Goal: Information Seeking & Learning: Find specific fact

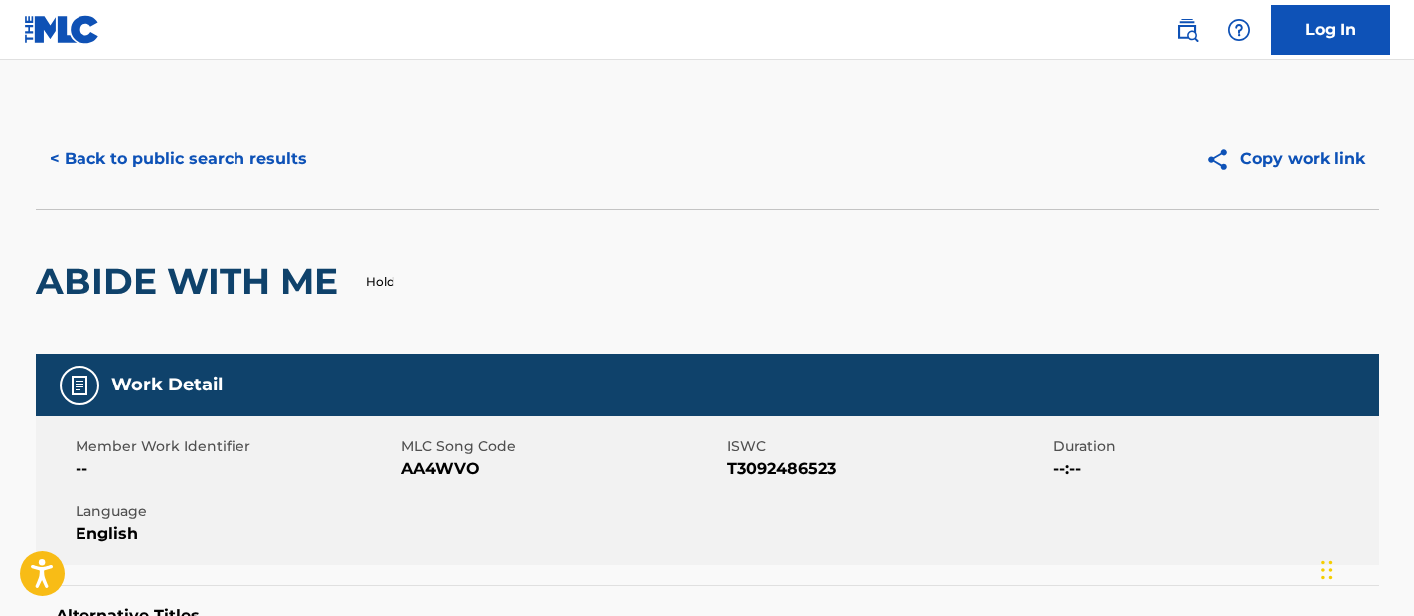
click at [227, 164] on button "< Back to public search results" at bounding box center [178, 159] width 285 height 50
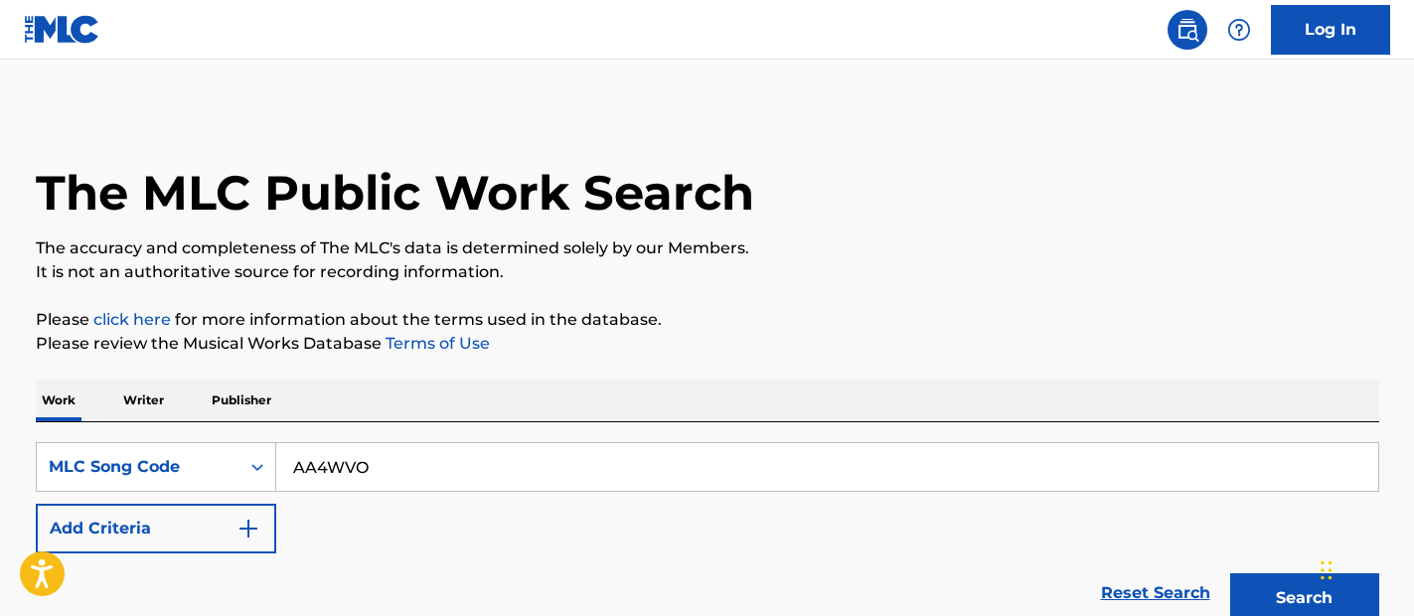
scroll to position [352, 0]
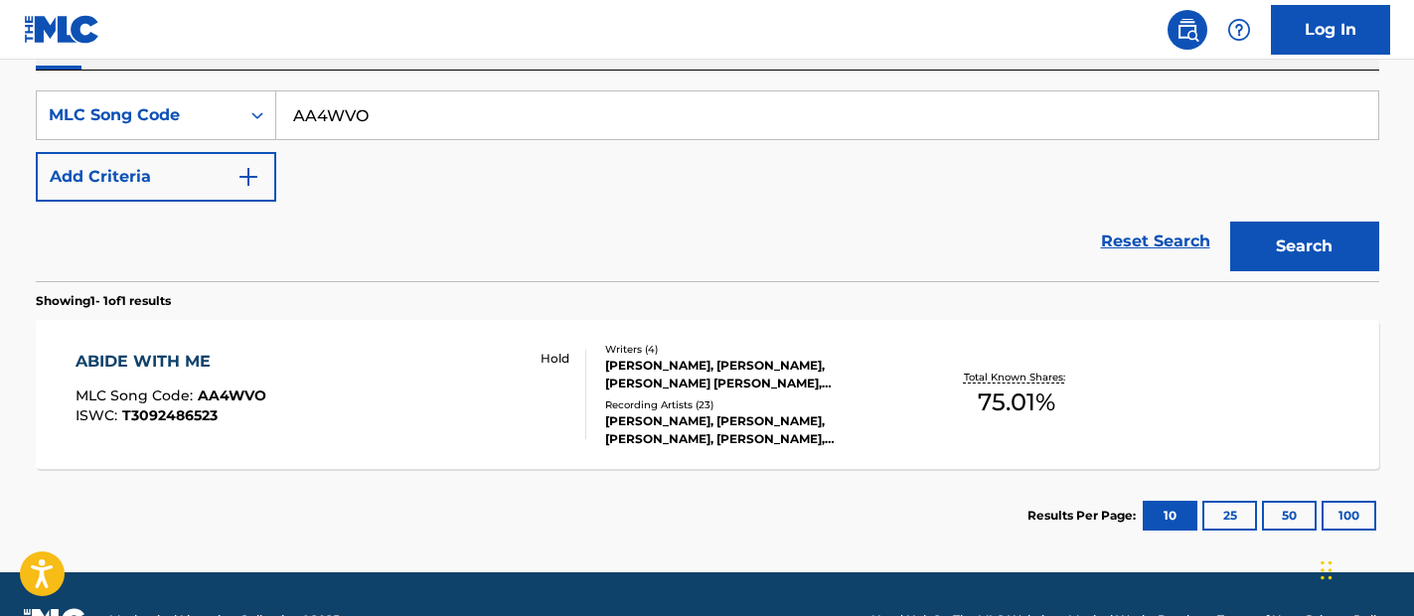
click at [697, 97] on input "AA4WVO" at bounding box center [827, 115] width 1102 height 48
paste input "SV9KLC"
type input "SV9KLC"
click at [1290, 258] on button "Search" at bounding box center [1305, 247] width 149 height 50
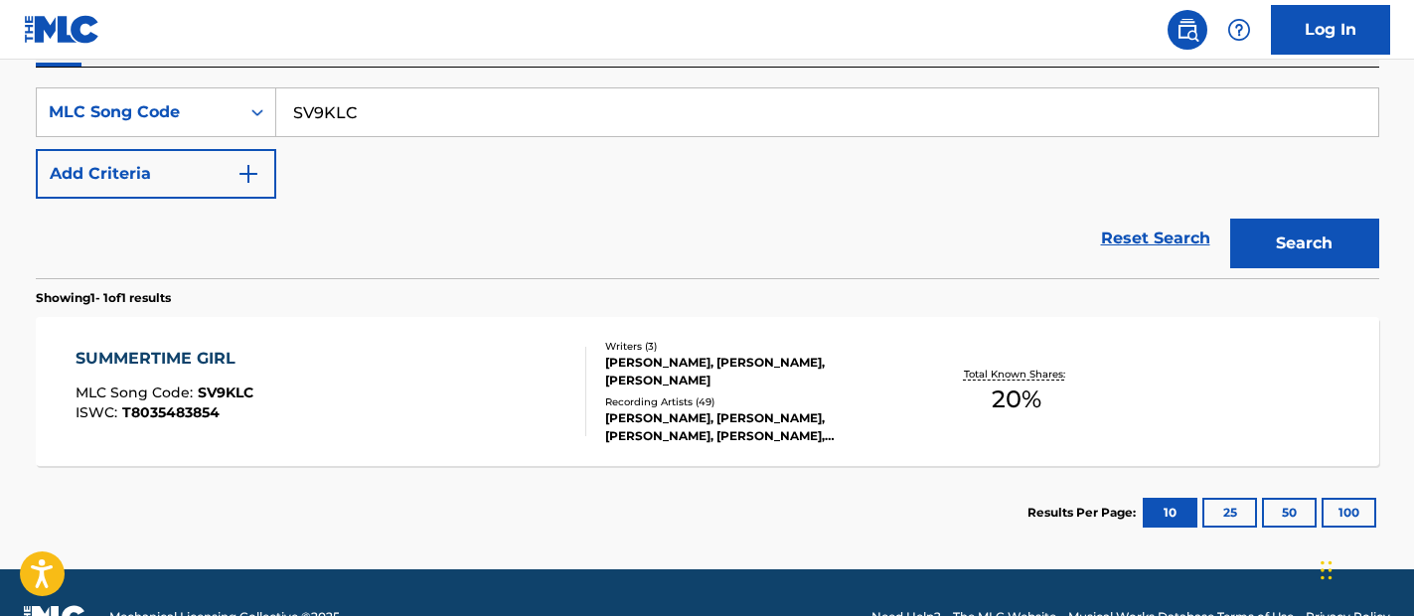
scroll to position [404, 0]
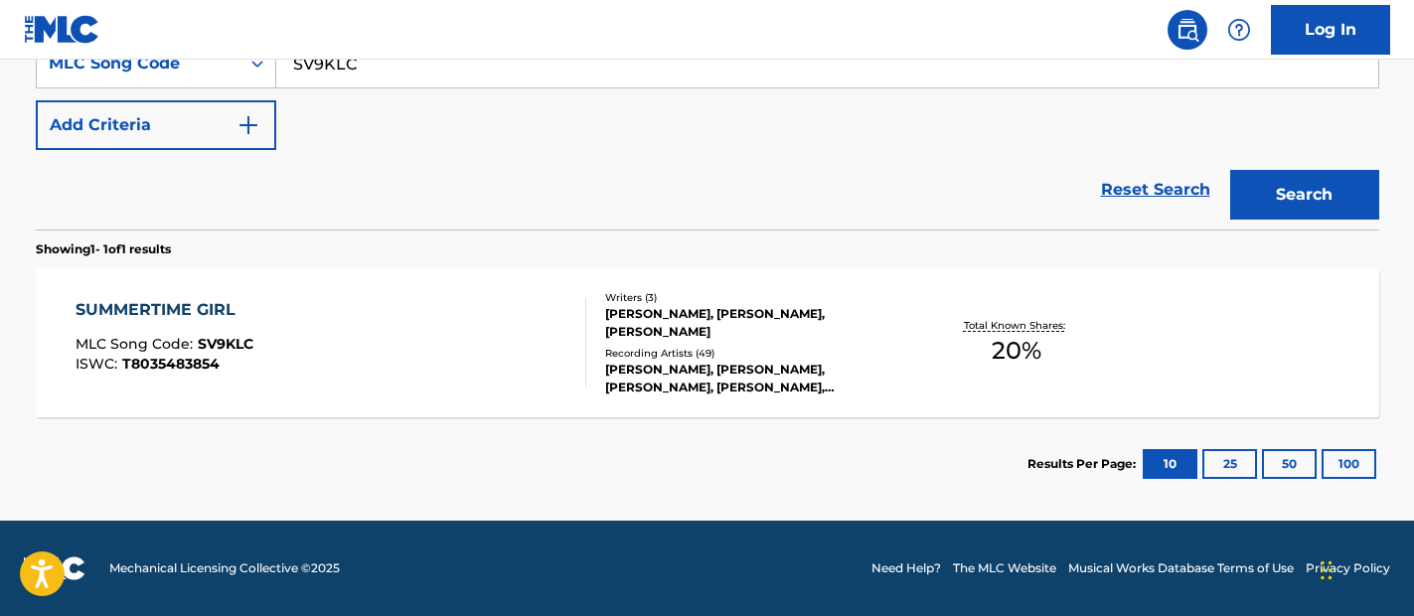
click at [451, 310] on div "SUMMERTIME GIRL MLC Song Code : SV9KLC ISWC : T8035483854" at bounding box center [331, 342] width 511 height 89
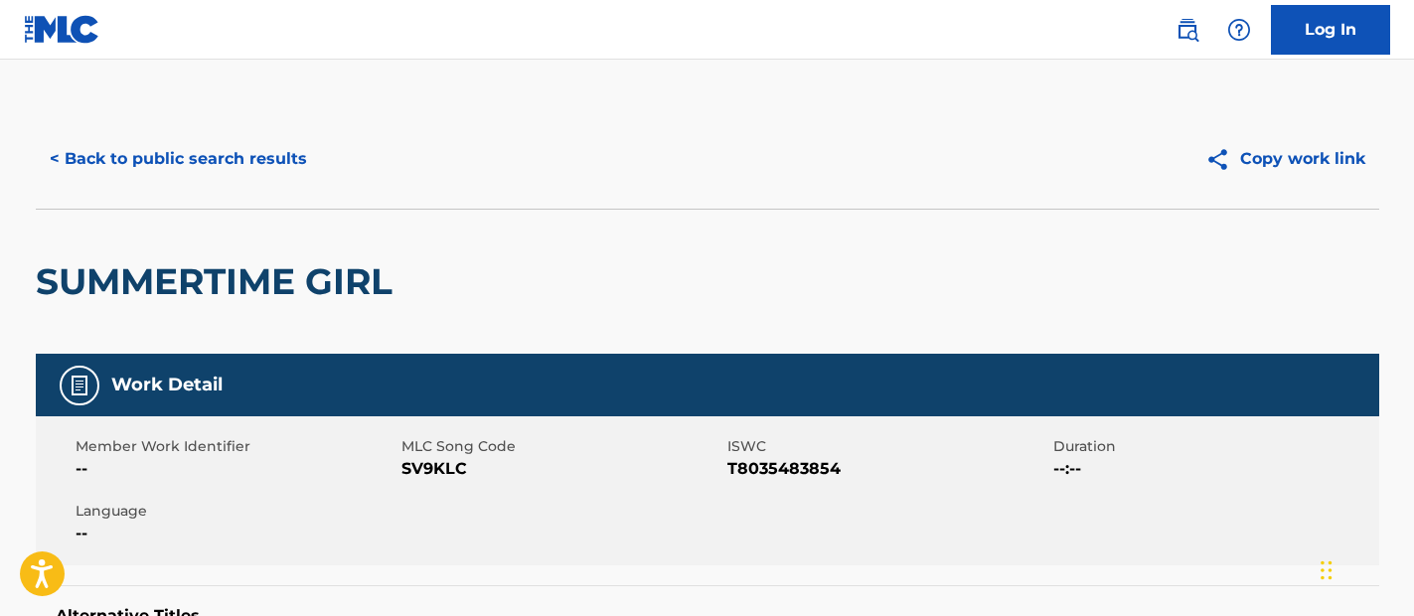
click at [202, 162] on button "< Back to public search results" at bounding box center [178, 159] width 285 height 50
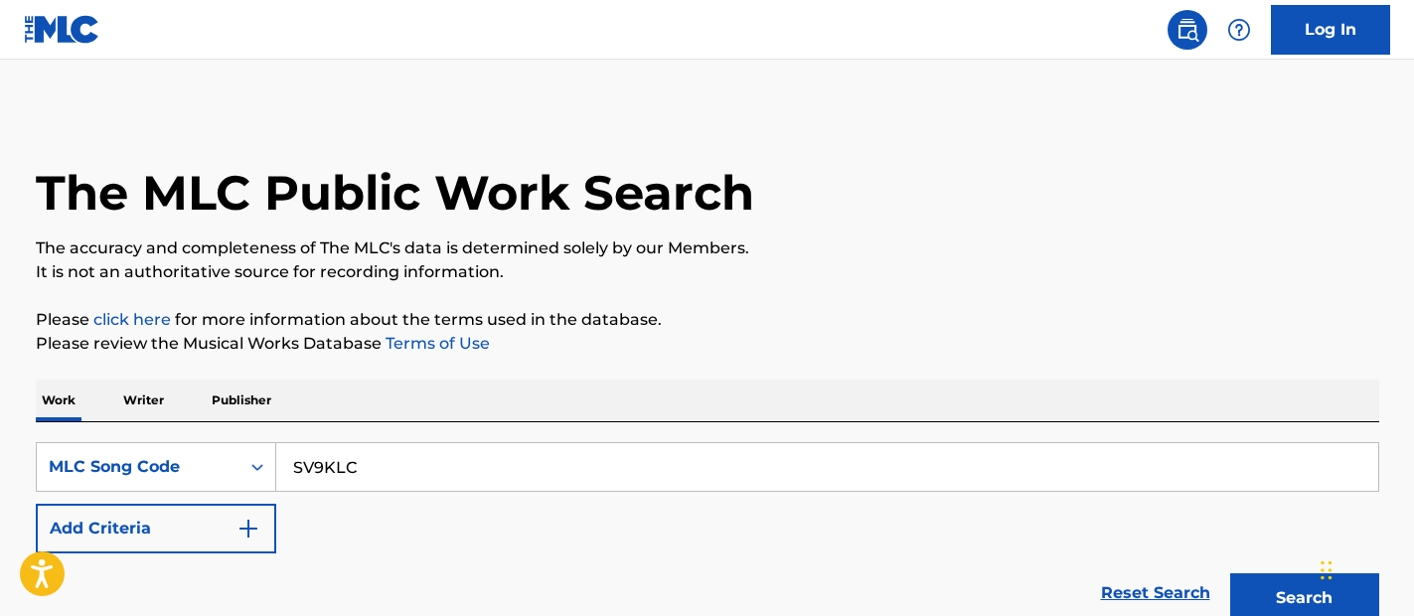
scroll to position [352, 0]
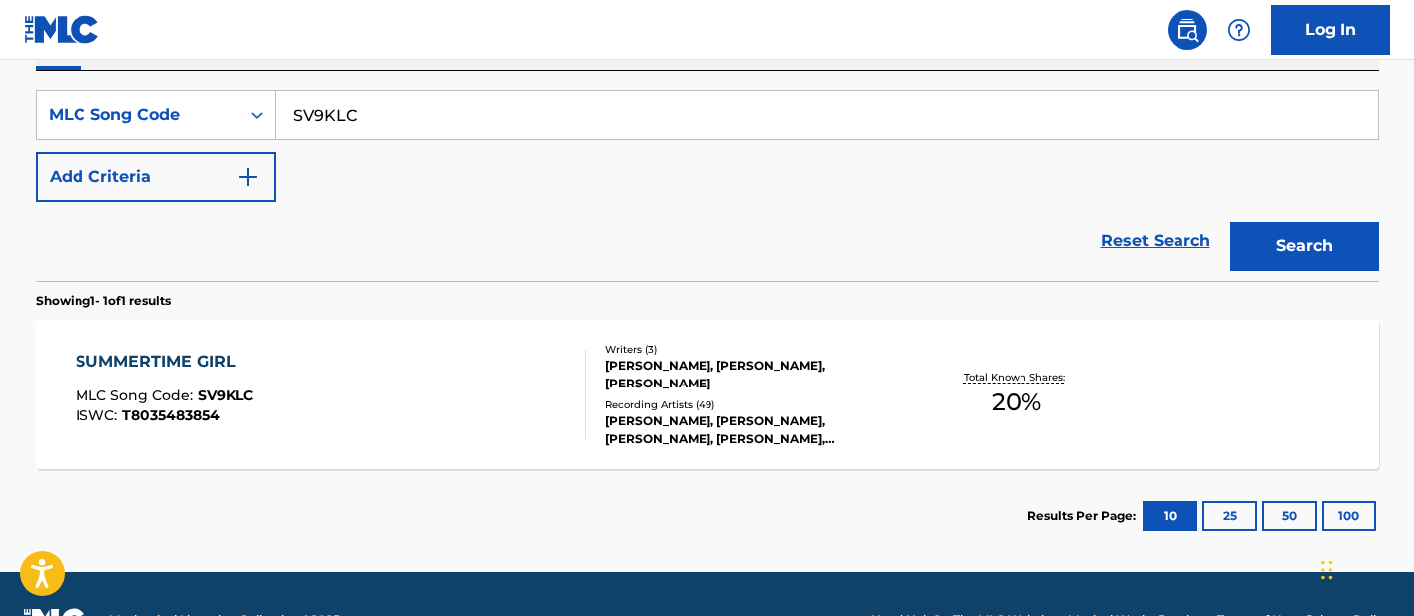
click at [633, 134] on input "SV9KLC" at bounding box center [827, 115] width 1102 height 48
click at [633, 132] on input "SV9KLC" at bounding box center [827, 115] width 1102 height 48
paste input "D9ZSN"
click at [1304, 239] on button "Search" at bounding box center [1305, 247] width 149 height 50
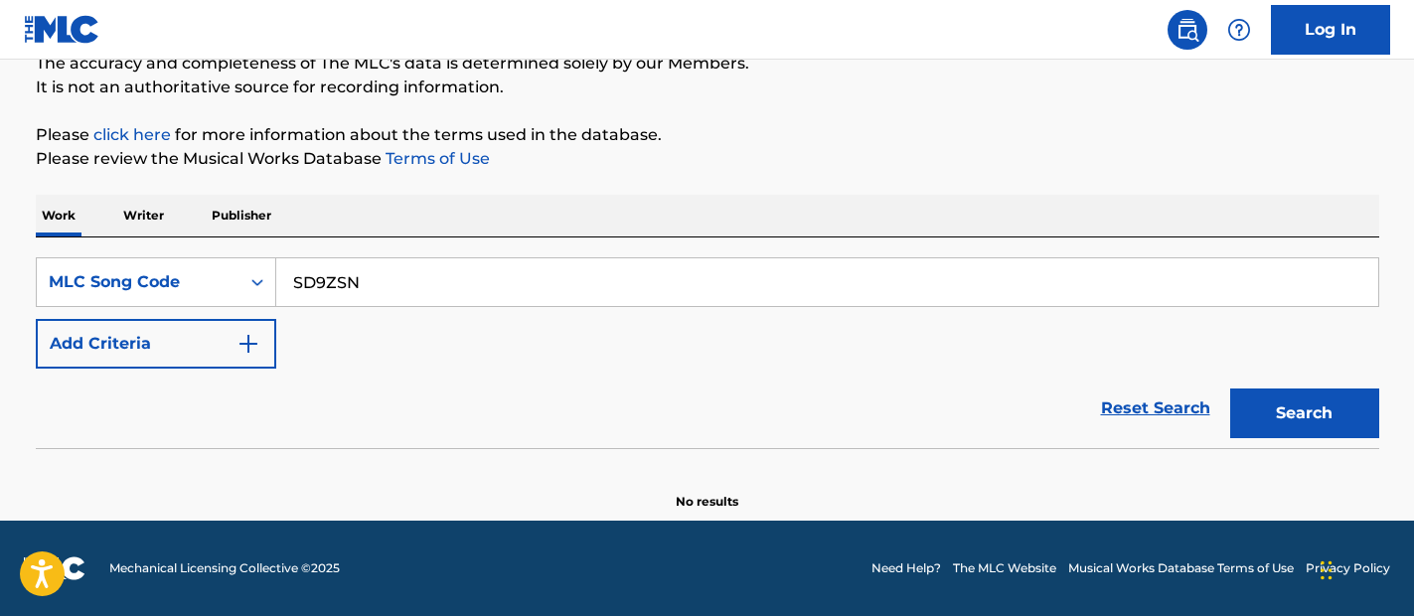
click at [528, 295] on input "SD9ZSN" at bounding box center [827, 282] width 1102 height 48
click at [529, 295] on input "SD9ZSN" at bounding box center [827, 282] width 1102 height 48
paste input "WVAQYS"
type input "WVAQYS"
drag, startPoint x: 1307, startPoint y: 414, endPoint x: 1169, endPoint y: 418, distance: 138.3
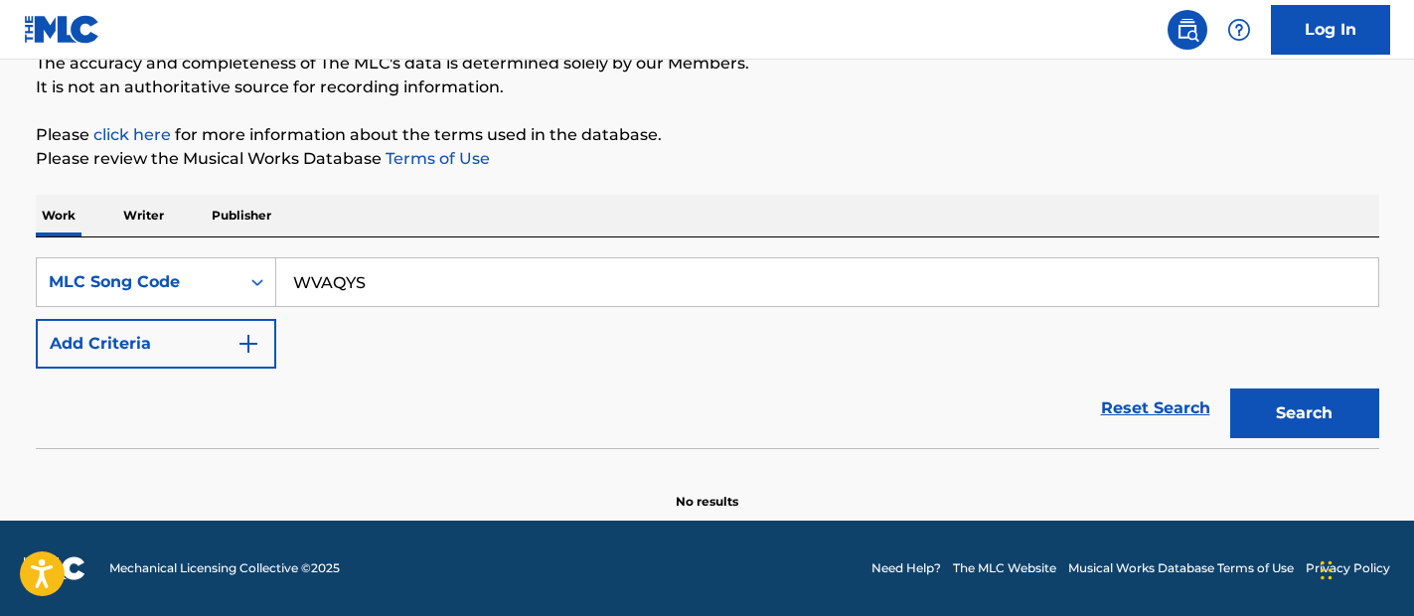
click at [1306, 414] on button "Search" at bounding box center [1305, 414] width 149 height 50
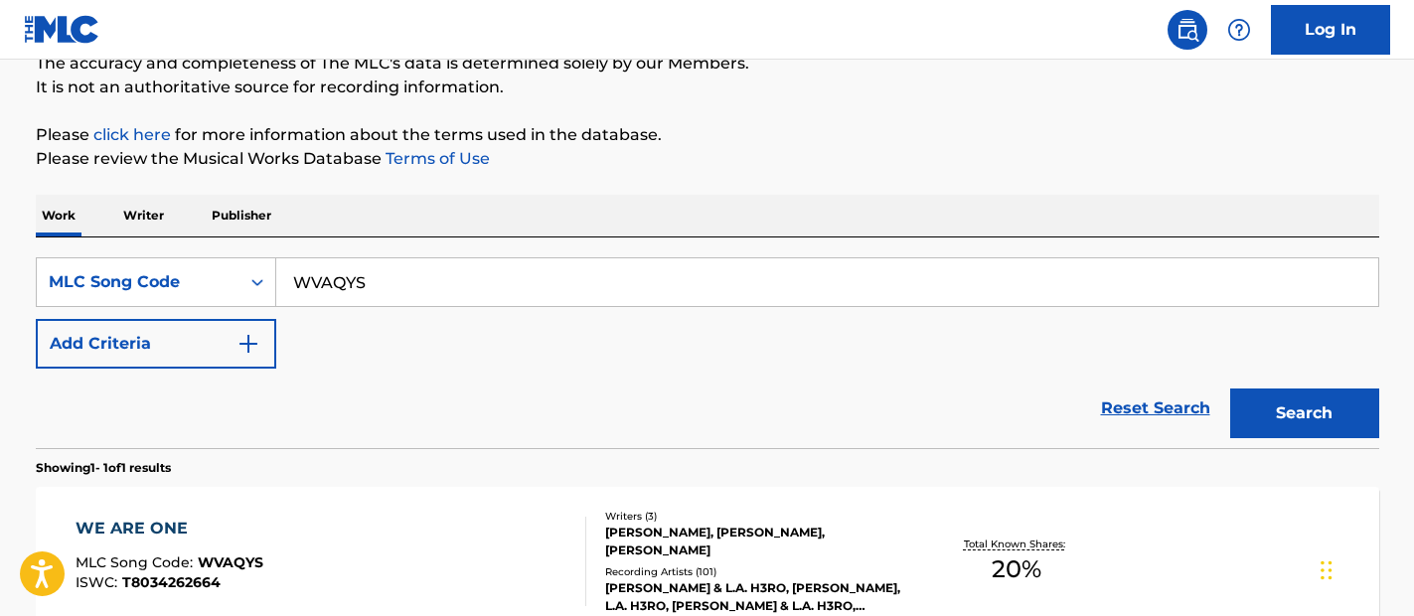
click at [320, 508] on div "WE ARE ONE MLC Song Code : WVAQYS ISWC : T8034262664 Writers ( 3 ) [PERSON_NAME…" at bounding box center [708, 561] width 1344 height 149
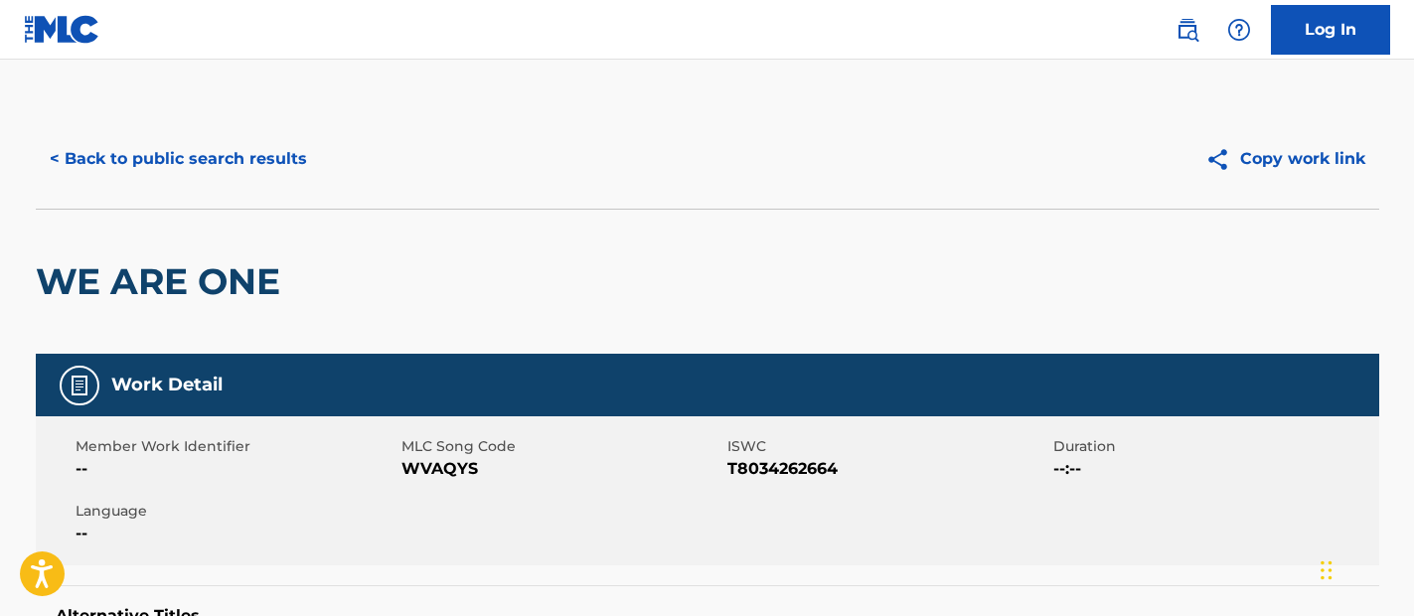
click at [189, 153] on button "< Back to public search results" at bounding box center [178, 159] width 285 height 50
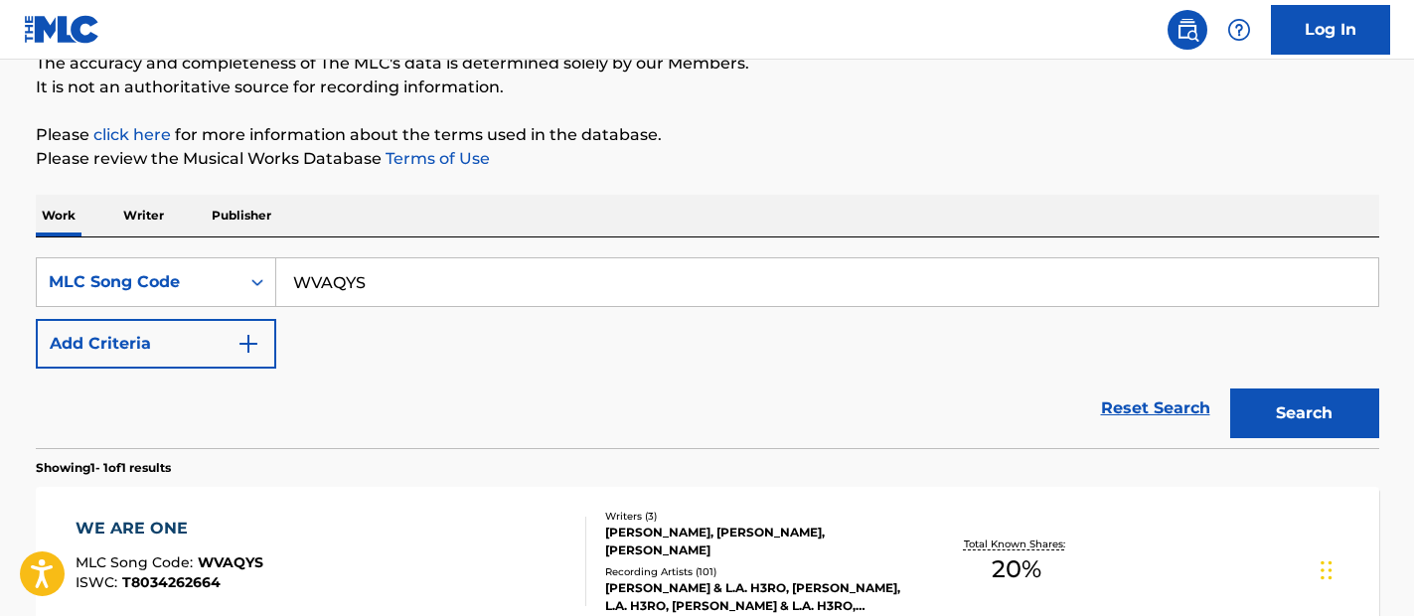
click at [837, 300] on input "WVAQYS" at bounding box center [827, 282] width 1102 height 48
paste input "A9FGW"
type input "WA9FGW"
click at [1322, 418] on button "Search" at bounding box center [1305, 414] width 149 height 50
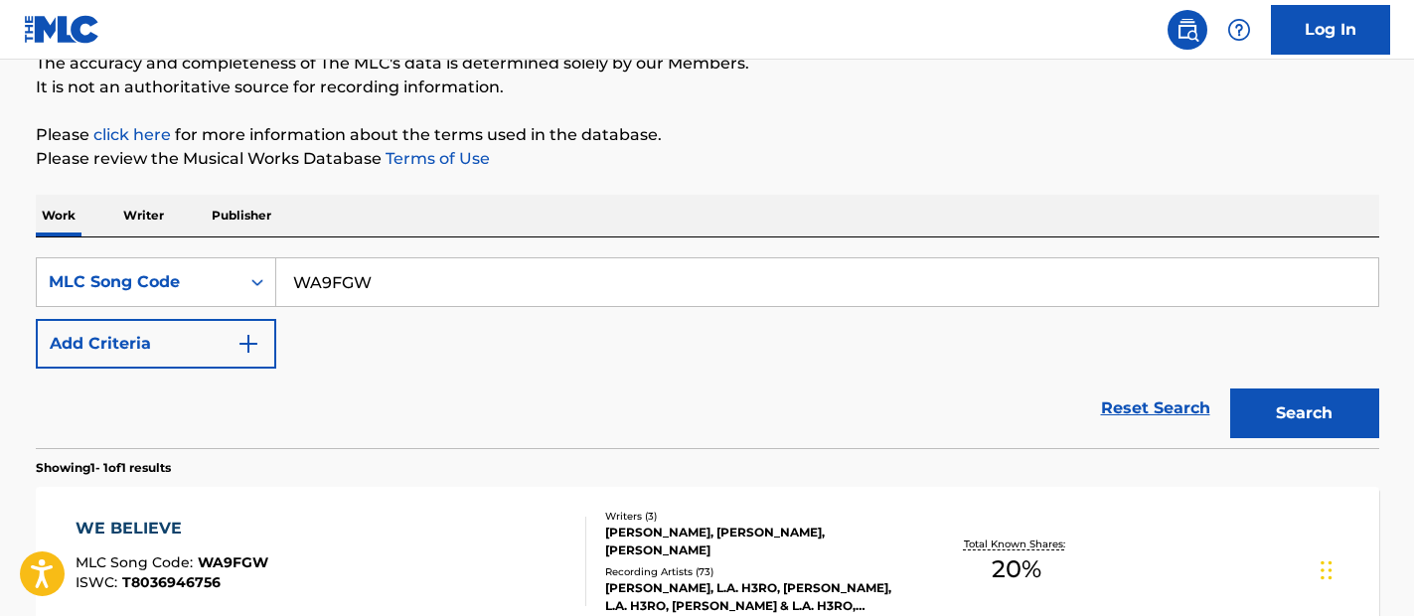
scroll to position [213, 0]
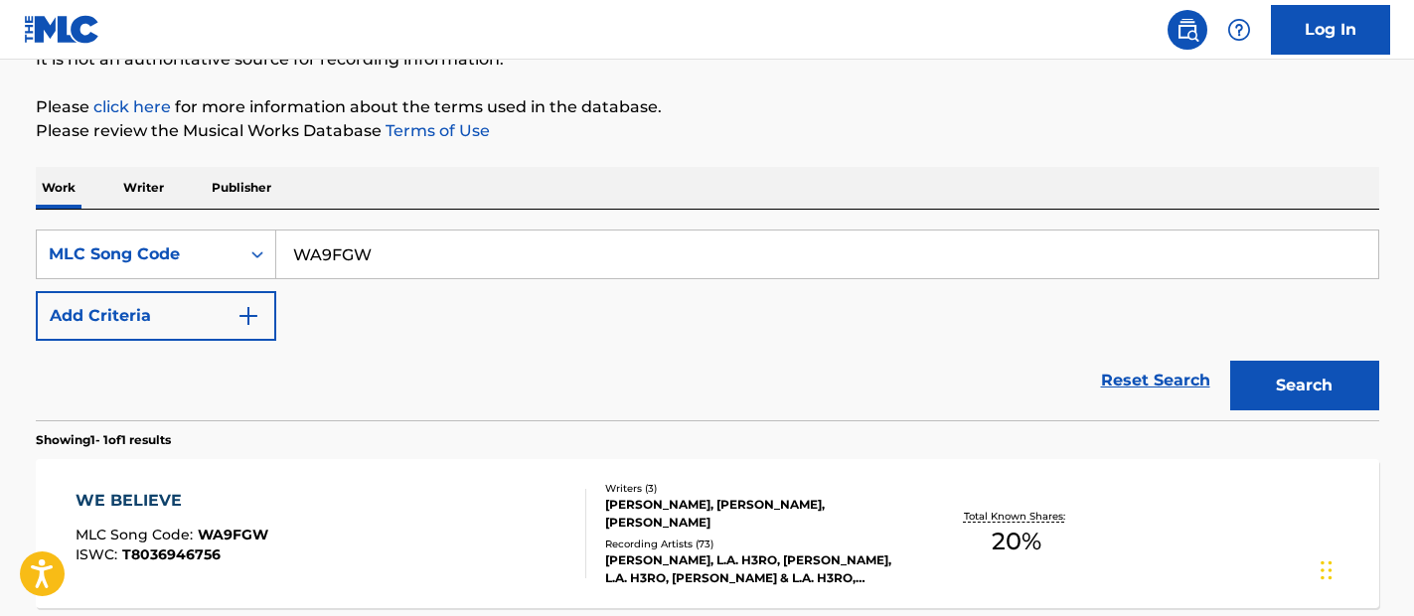
click at [479, 478] on div "WE BELIEVE MLC Song Code : WA9FGW ISWC : T8036946756 Writers ( 3 ) [PERSON_NAME…" at bounding box center [708, 533] width 1344 height 149
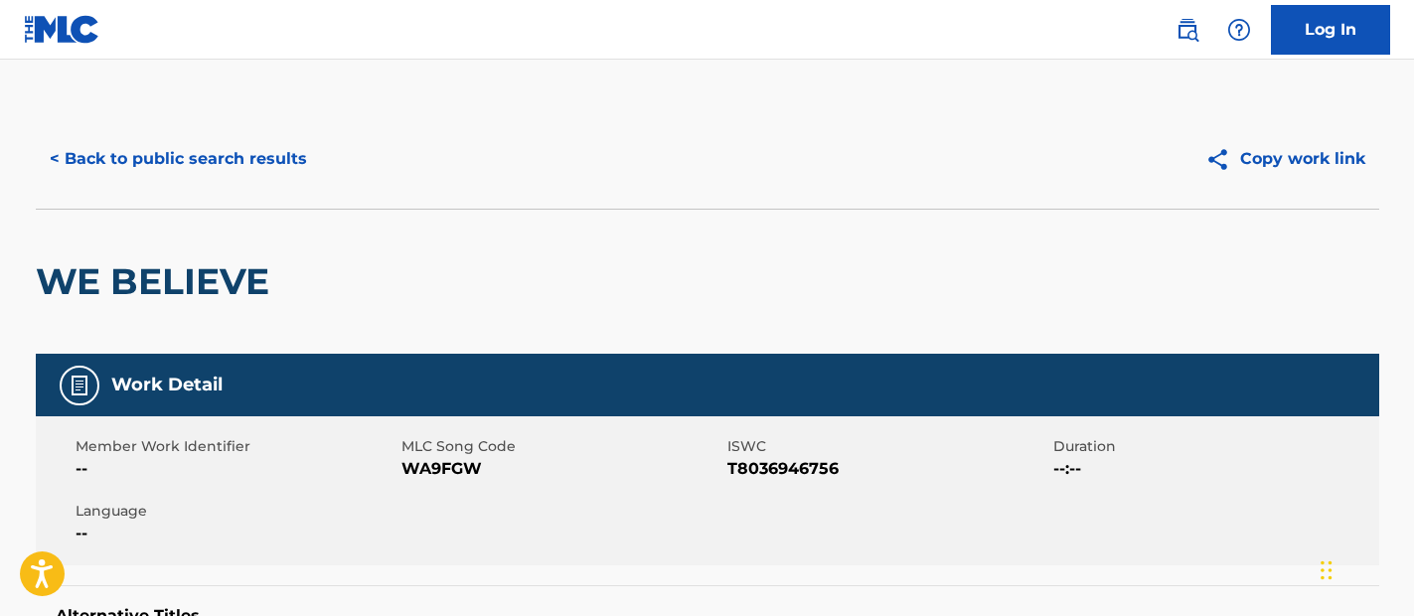
click at [201, 137] on button "< Back to public search results" at bounding box center [178, 159] width 285 height 50
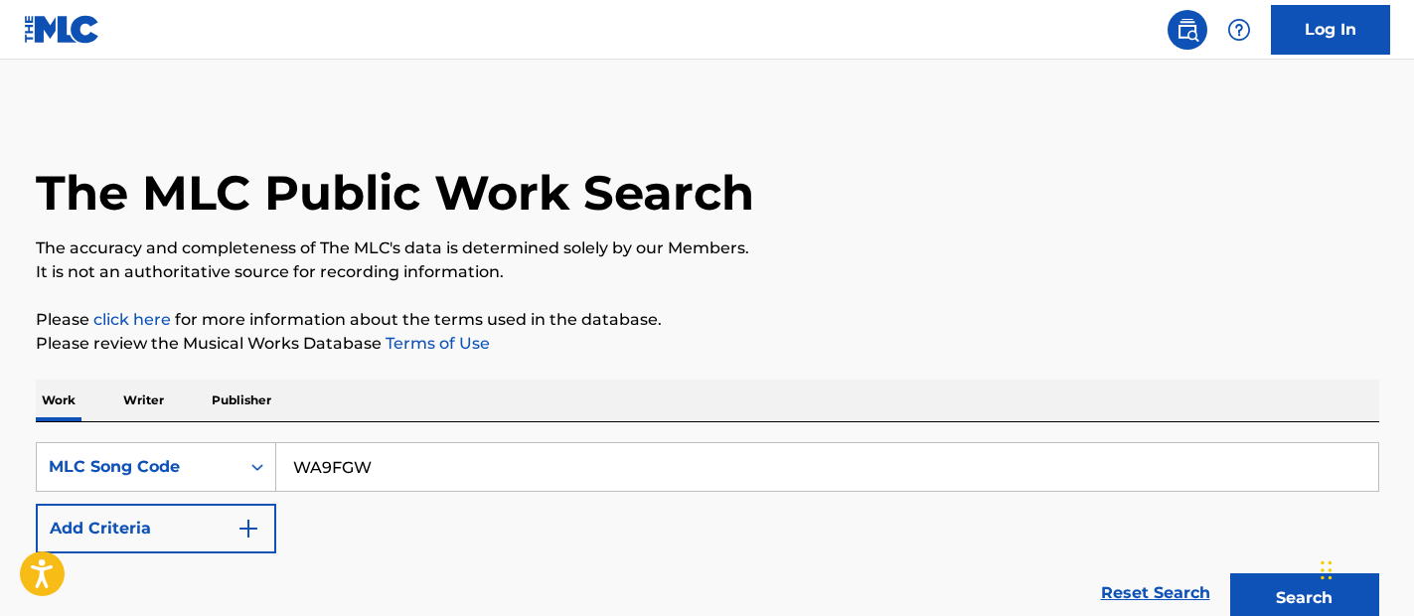
scroll to position [213, 0]
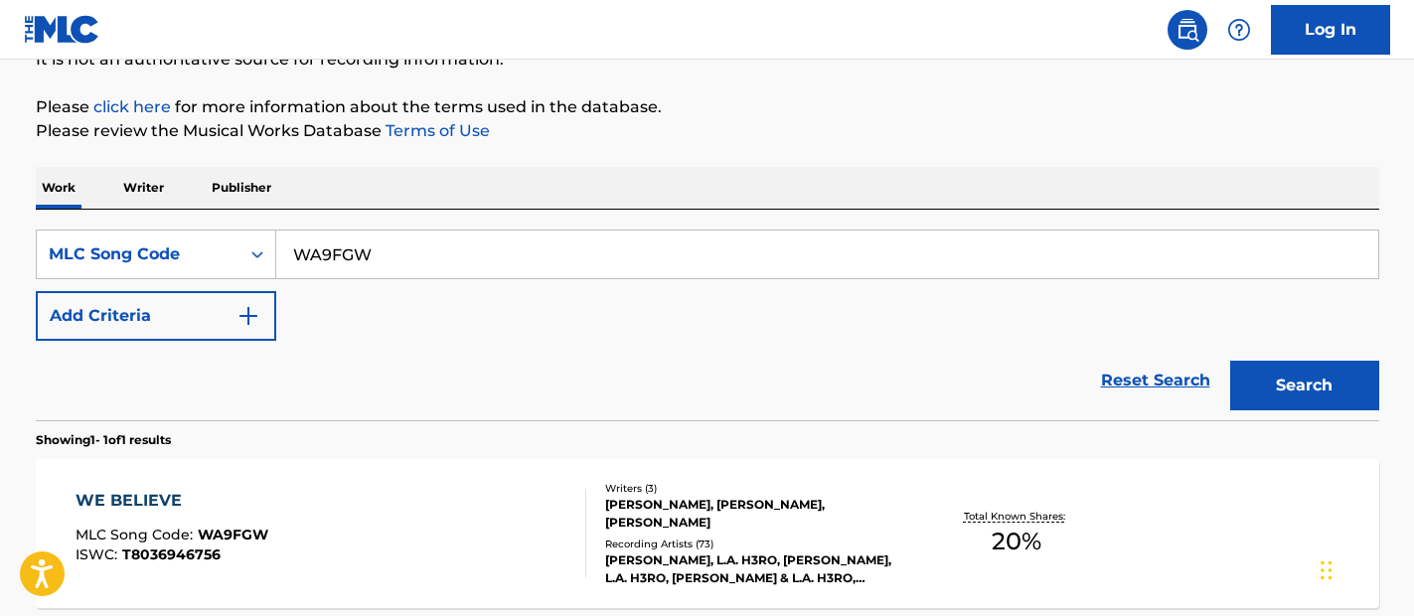
click at [597, 249] on input "WA9FGW" at bounding box center [827, 255] width 1102 height 48
paste input "E6B"
type input "WA9E6B"
click at [1254, 378] on button "Search" at bounding box center [1305, 386] width 149 height 50
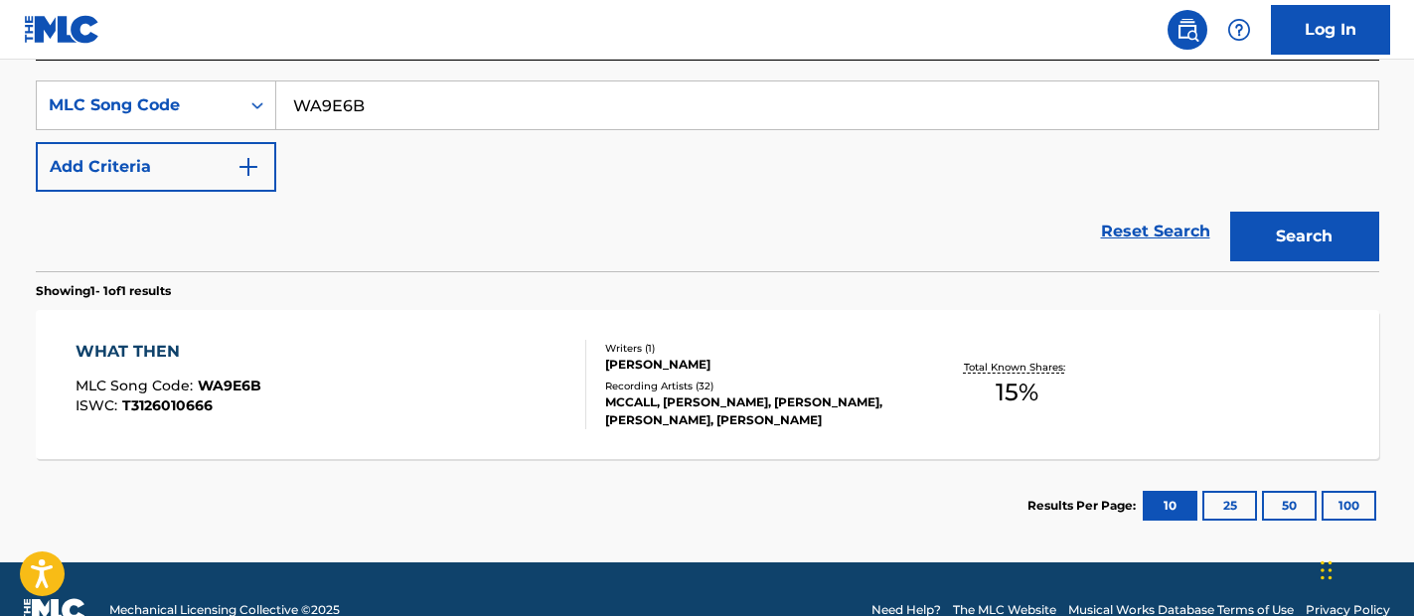
scroll to position [383, 0]
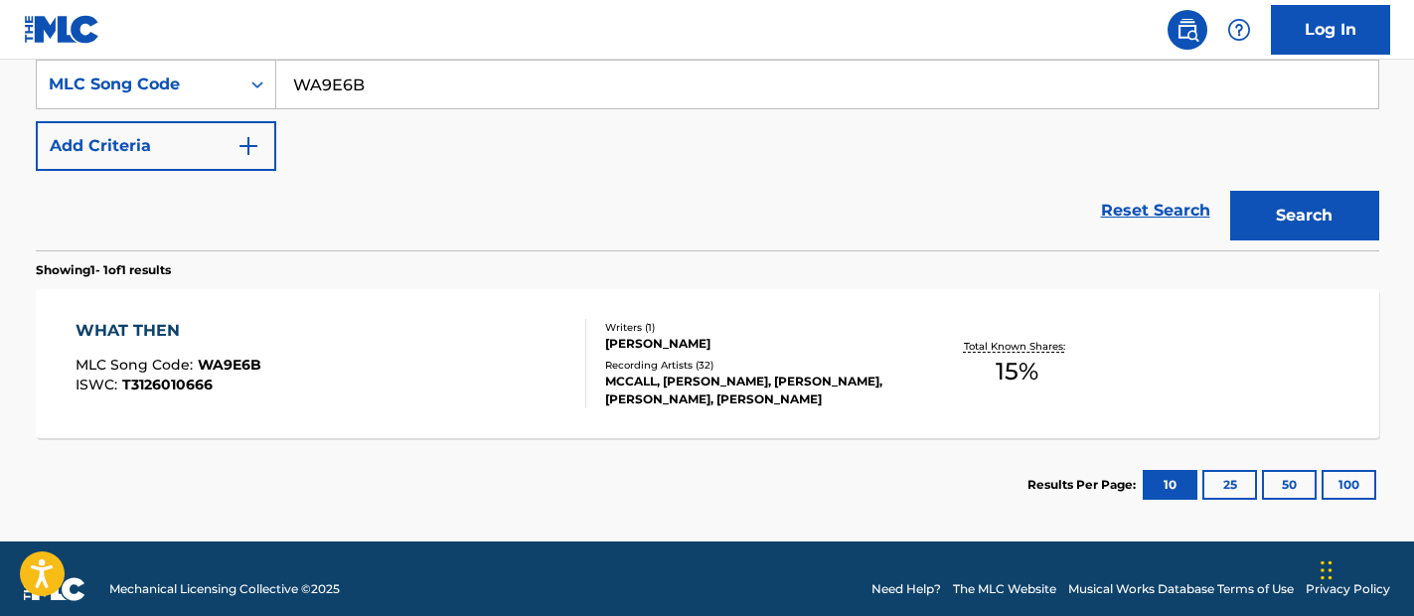
click at [515, 468] on section "Results Per Page: 10 25 50 100" at bounding box center [708, 484] width 1344 height 93
click at [504, 374] on div "WHAT THEN MLC Song Code : WA9E6B ISWC : T3126010666" at bounding box center [331, 363] width 511 height 89
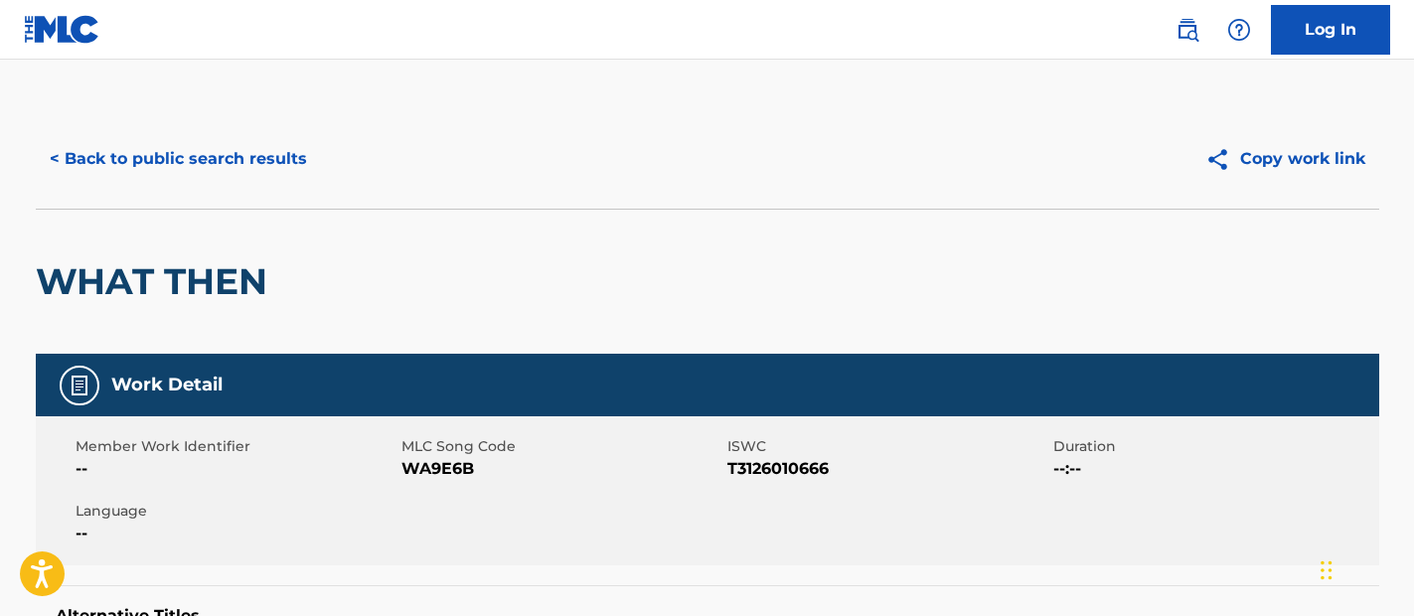
click at [276, 160] on button "< Back to public search results" at bounding box center [178, 159] width 285 height 50
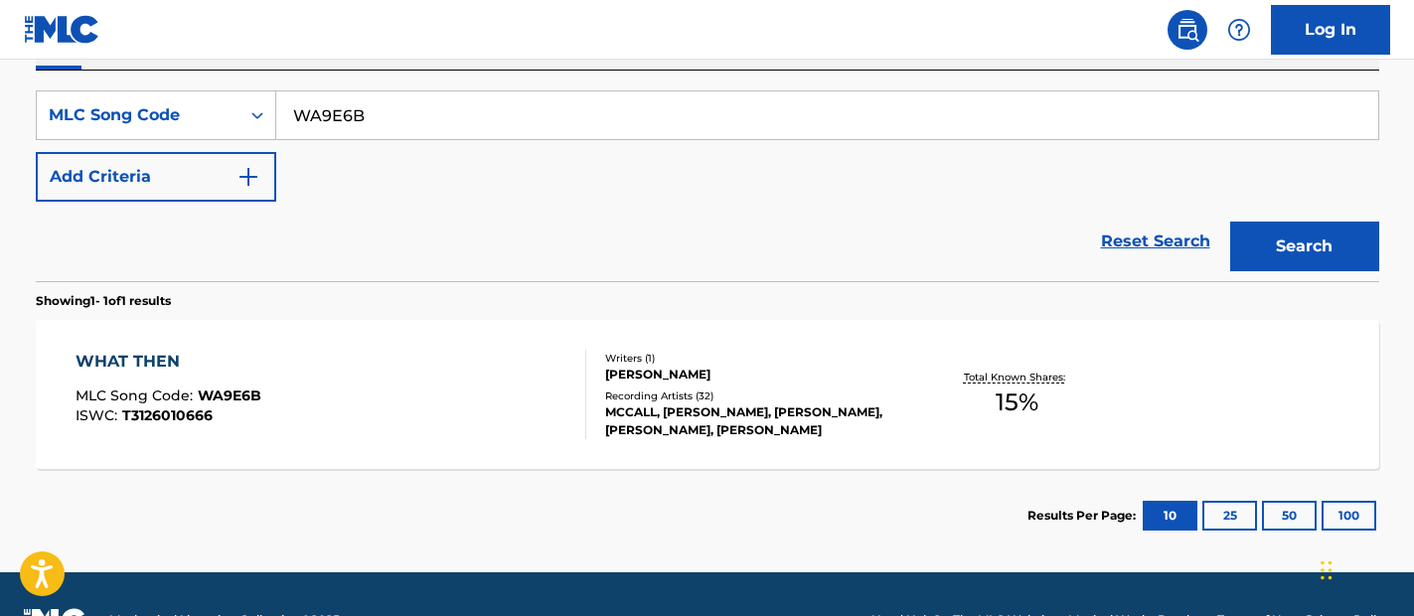
click at [671, 123] on input "WA9E6B" at bounding box center [827, 115] width 1102 height 48
paste input "PF9LGC"
type input "PF9LGC"
click at [1329, 239] on button "Search" at bounding box center [1305, 247] width 149 height 50
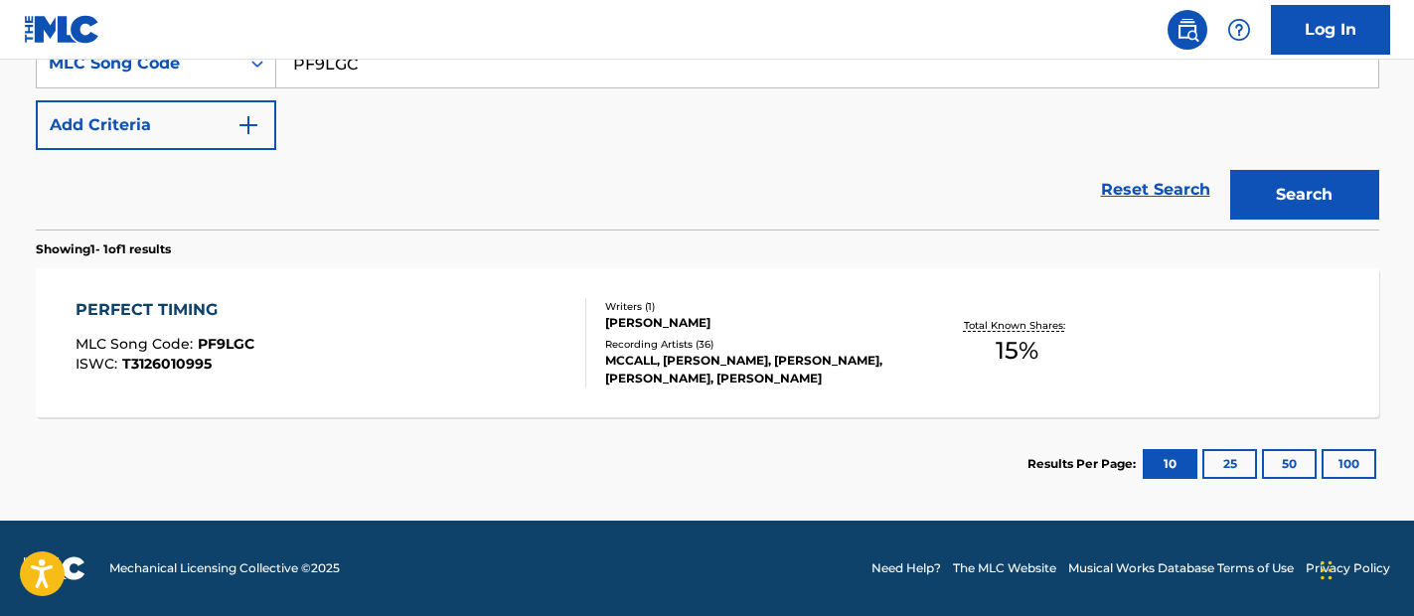
scroll to position [402, 0]
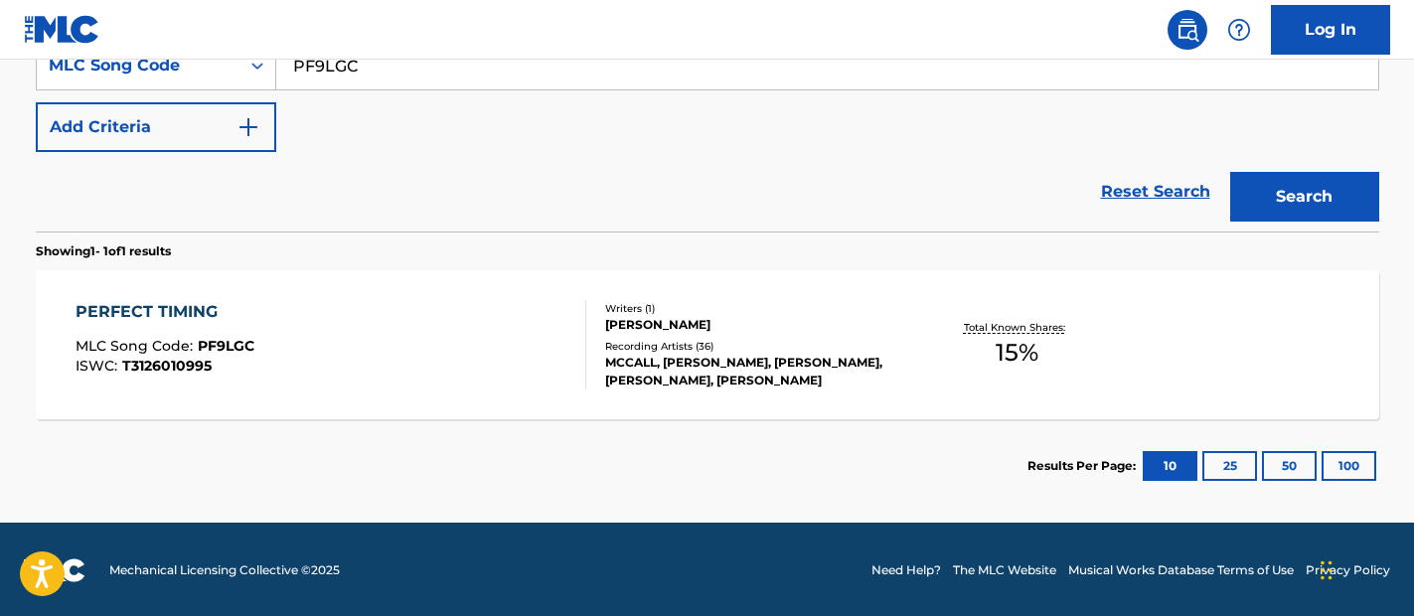
click at [479, 280] on div "PERFECT TIMING MLC Song Code : PF9LGC ISWC : T3126010995 Writers ( 1 ) [PERSON_…" at bounding box center [708, 344] width 1344 height 149
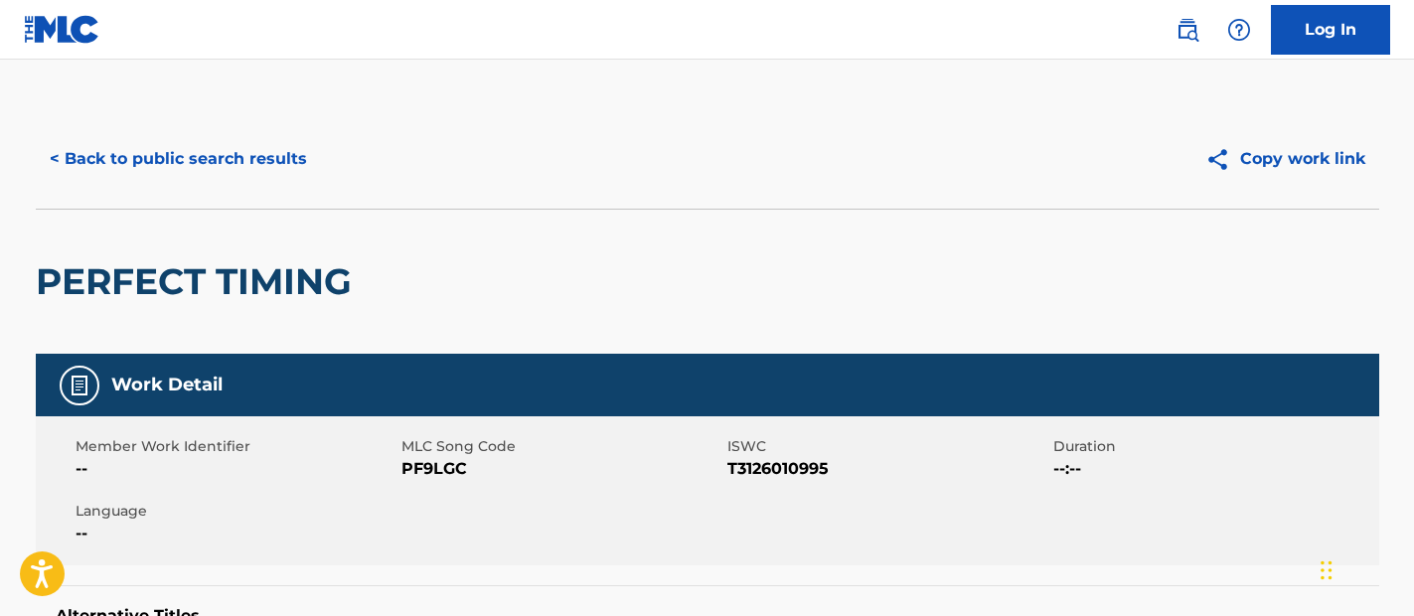
click at [272, 157] on button "< Back to public search results" at bounding box center [178, 159] width 285 height 50
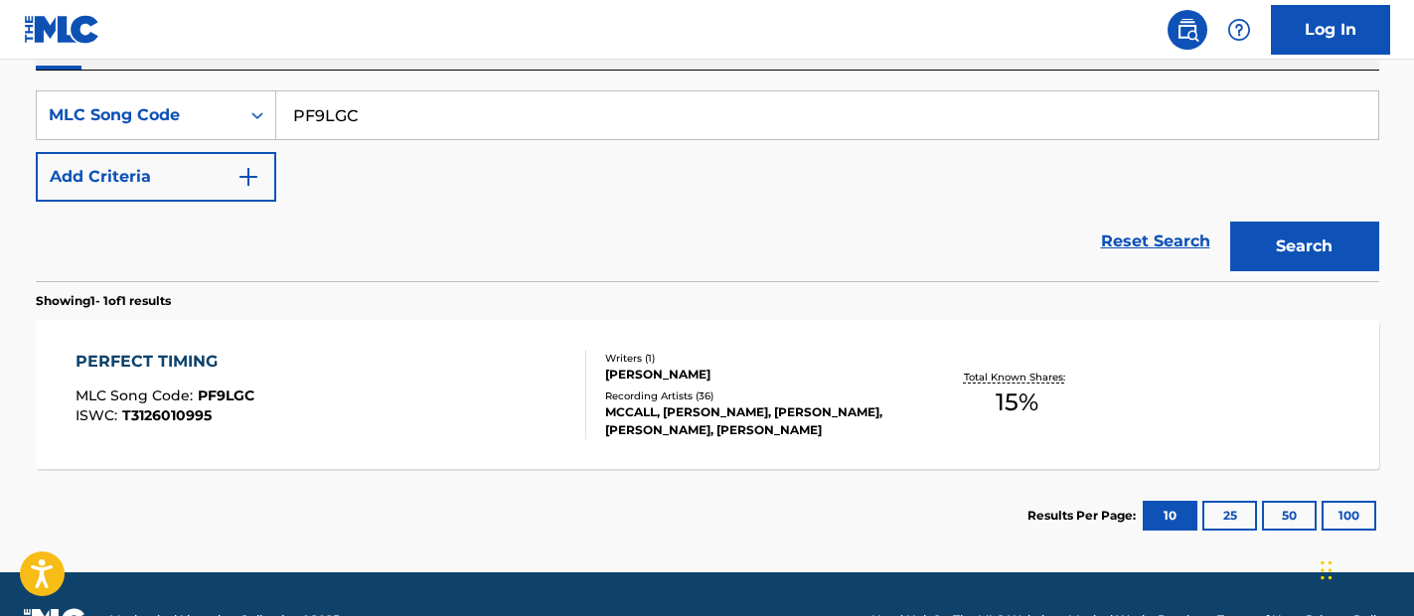
click at [594, 135] on input "PF9LGC" at bounding box center [827, 115] width 1102 height 48
paste input "L50615"
type input "L50615"
click at [1281, 239] on button "Search" at bounding box center [1305, 247] width 149 height 50
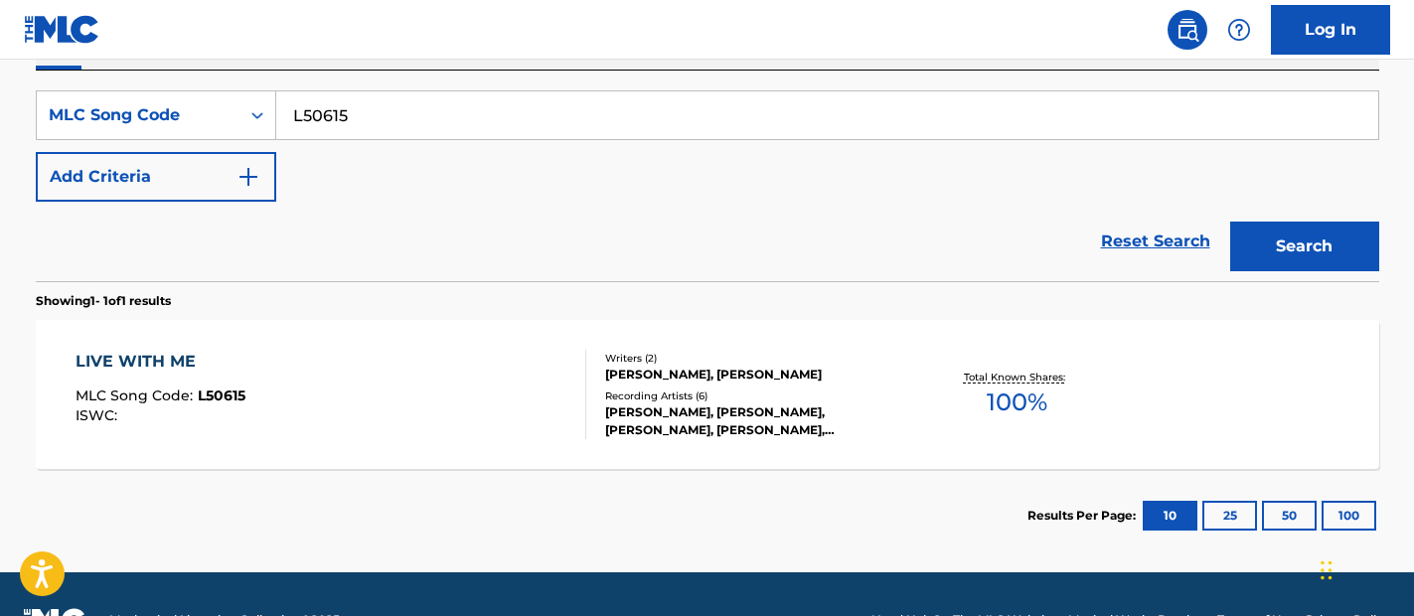
click at [583, 404] on div at bounding box center [578, 394] width 16 height 89
